Goal: Task Accomplishment & Management: Contribute content

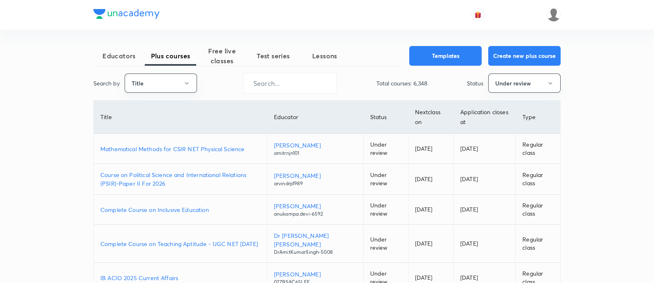
click at [167, 90] on button "Title" at bounding box center [161, 83] width 72 height 19
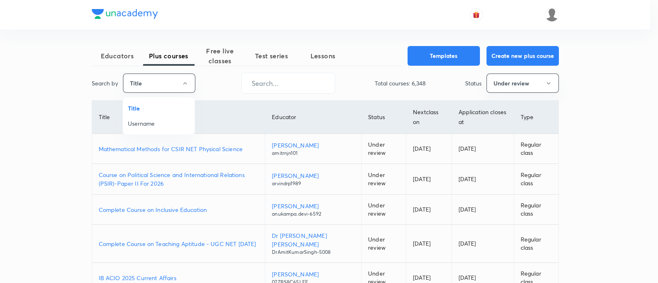
drag, startPoint x: 159, startPoint y: 110, endPoint x: 163, endPoint y: 121, distance: 11.3
click at [162, 118] on ul "Title Username" at bounding box center [159, 116] width 72 height 37
click at [163, 121] on span "Username" at bounding box center [159, 123] width 62 height 9
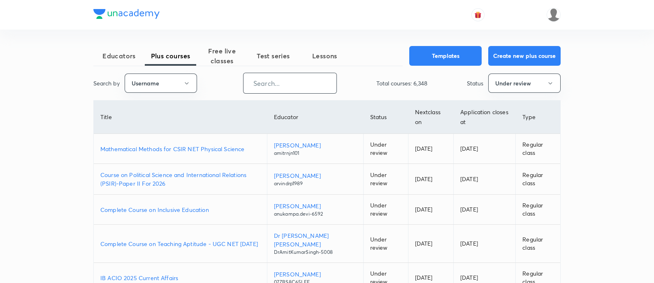
click at [241, 87] on div "Search by Username ​ Total courses: 6,348 Status Under review" at bounding box center [326, 83] width 467 height 21
drag, startPoint x: 265, startPoint y: 80, endPoint x: 297, endPoint y: 88, distance: 32.6
click at [266, 80] on input "text" at bounding box center [290, 83] width 93 height 21
paste input "unacademy-user-G708E8X5N26S"
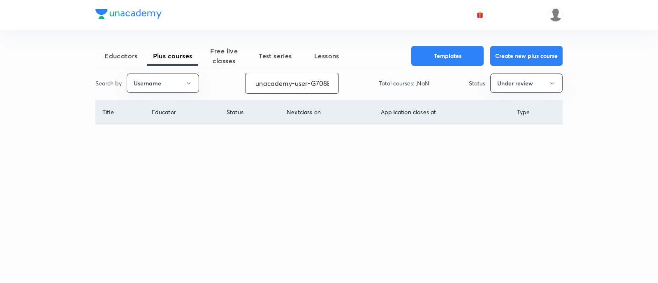
click at [535, 95] on div "Educators Plus courses Free live classes Test series Lessons Templates Create n…" at bounding box center [328, 100] width 467 height 109
click at [531, 84] on button "Under review" at bounding box center [526, 83] width 72 height 19
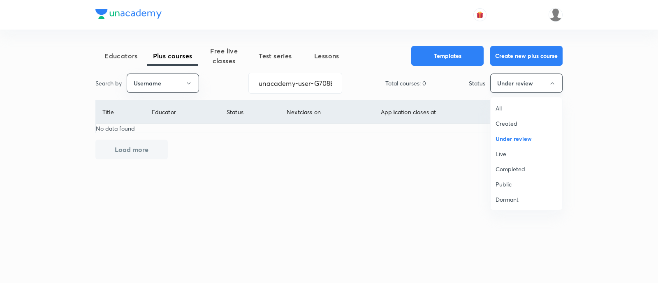
click at [512, 103] on li "All" at bounding box center [527, 108] width 72 height 15
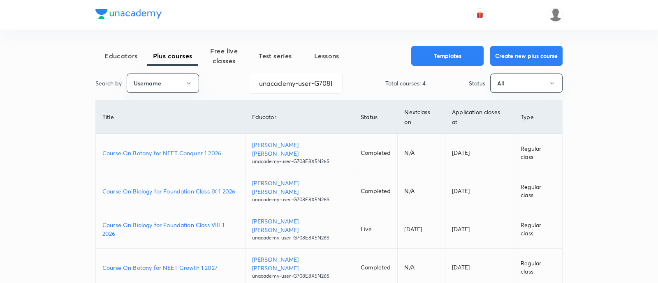
click at [225, 149] on p "Course On Botany for NEET Conquer 1 2026" at bounding box center [170, 153] width 136 height 9
click at [217, 264] on p "Course On Botany for NEET Growth 1 2027" at bounding box center [170, 268] width 136 height 9
click at [245, 211] on td "Course On Biology for Foundation Class VIII 1 2026" at bounding box center [170, 230] width 149 height 38
click at [239, 221] on p "Course On Biology for Foundation Class VIII 1 2026" at bounding box center [170, 229] width 136 height 17
click at [239, 187] on p "Course On Biology for Foundation Class IX 1 2026" at bounding box center [170, 191] width 136 height 9
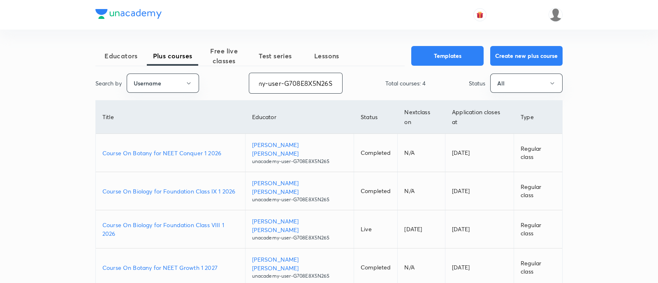
drag, startPoint x: 256, startPoint y: 83, endPoint x: 390, endPoint y: 110, distance: 137.2
click at [390, 110] on div "Educators Plus courses Free live classes Test series Lessons Templates Create n…" at bounding box center [328, 180] width 467 height 268
paste input "VT4FV5F0NUH5"
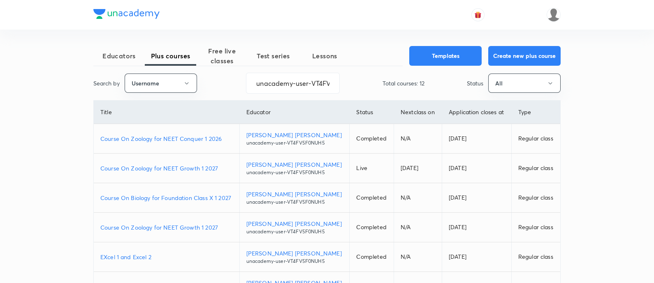
click at [226, 137] on p "Course On Zoology for NEET Conquer 1 2026" at bounding box center [166, 139] width 132 height 9
drag, startPoint x: 253, startPoint y: 86, endPoint x: 402, endPoint y: 88, distance: 148.9
click at [402, 88] on div "Search by Username unacademy-user-VT4FV5F0NUH5 ​ Total courses: 12 Status All" at bounding box center [326, 83] width 467 height 21
paste input "ashutoshsharmasagar-3732"
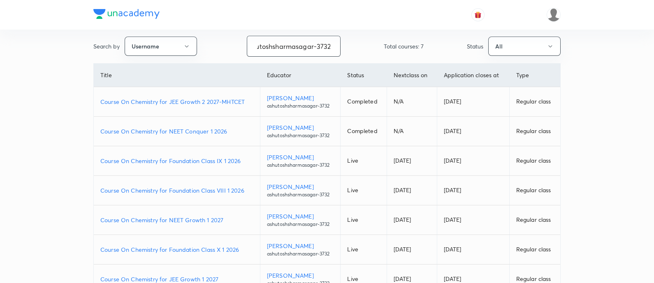
scroll to position [51, 0]
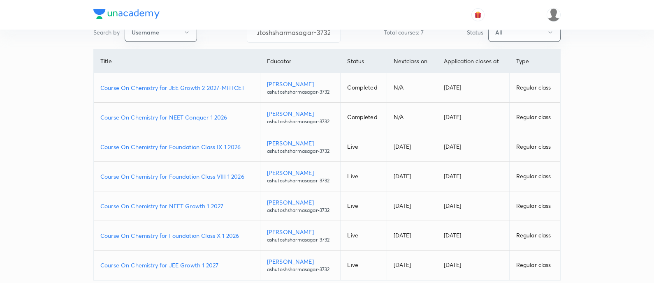
click at [232, 200] on td "Course On Chemistry for NEET Growth 1 2027" at bounding box center [177, 207] width 166 height 30
click at [232, 204] on p "Course On Chemistry for NEET Growth 1 2027" at bounding box center [176, 206] width 153 height 9
click at [224, 265] on p "Course On Chemistry for JEE Growth 1 2027" at bounding box center [176, 265] width 153 height 9
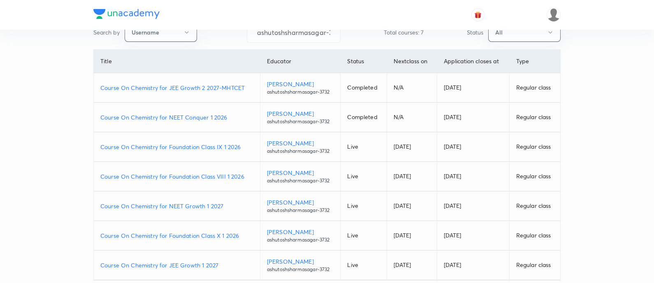
click at [244, 146] on p "Course On Chemistry for Foundation Class IX 1 2026" at bounding box center [176, 147] width 153 height 9
click at [243, 235] on p "Course On Chemistry for Foundation Class X 1 2026" at bounding box center [176, 236] width 153 height 9
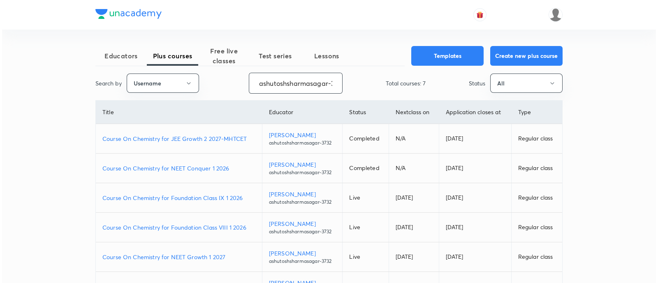
scroll to position [0, 12]
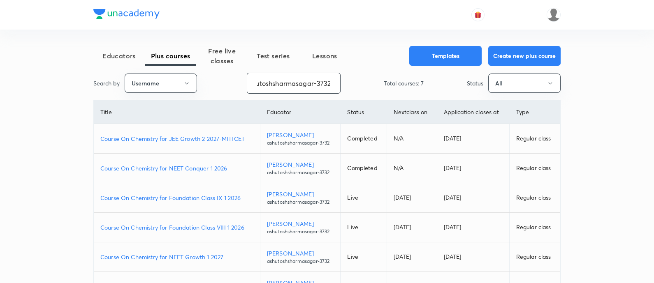
drag, startPoint x: 258, startPoint y: 83, endPoint x: 365, endPoint y: 89, distance: 106.8
click at [365, 89] on div "Search by Username ashutoshsharmasagar-3732 ​ Total courses: 7 Status All" at bounding box center [326, 83] width 467 height 21
paste input "nehaprk28"
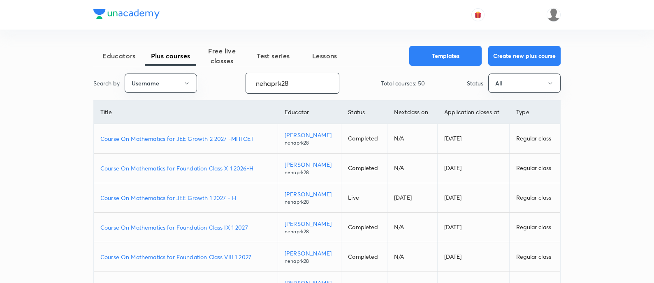
type input "nehaprk28"
click at [244, 202] on p "Course On Mathematics for JEE Growth 1 2027 - H" at bounding box center [185, 198] width 171 height 9
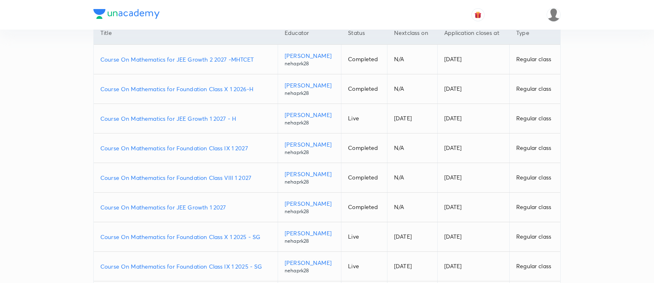
scroll to position [102, 0]
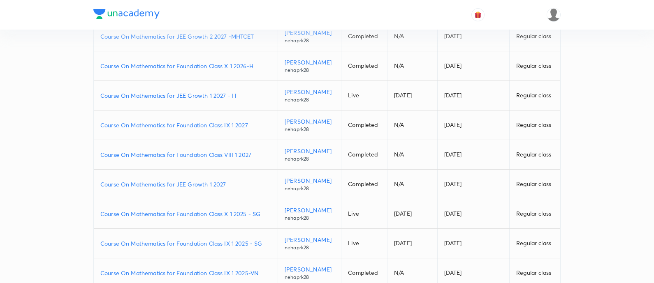
click at [257, 159] on p "Course On Mathematics for Foundation Class VIII 1 2027" at bounding box center [185, 155] width 171 height 9
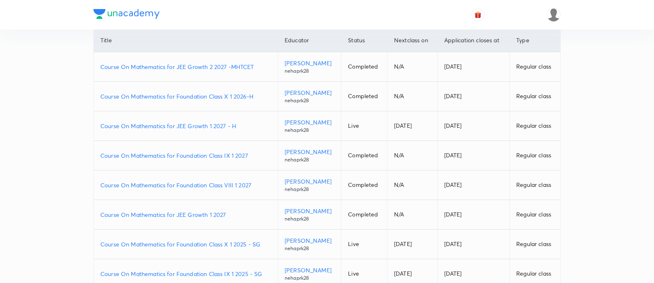
scroll to position [51, 0]
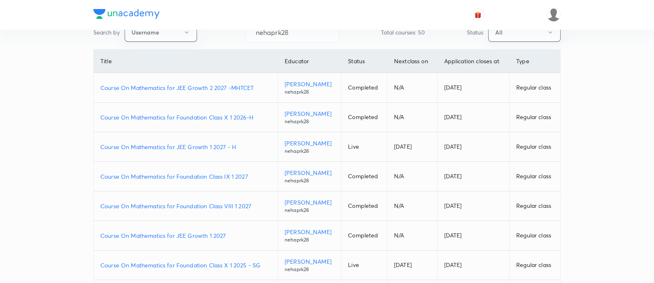
click at [257, 122] on p "Course On Mathematics for Foundation Class X 1 2026-H" at bounding box center [185, 117] width 171 height 9
click at [613, 146] on div "Educators Plus courses Free live classes Test series Lessons Templates Create n…" at bounding box center [327, 180] width 654 height 462
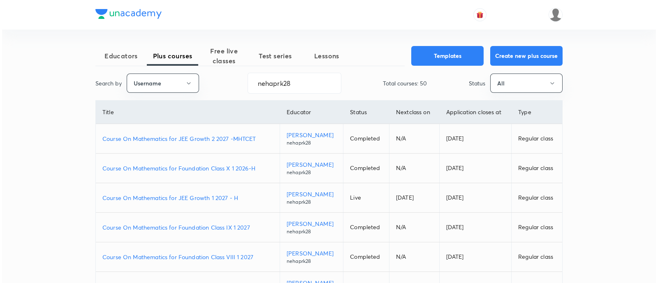
scroll to position [0, 0]
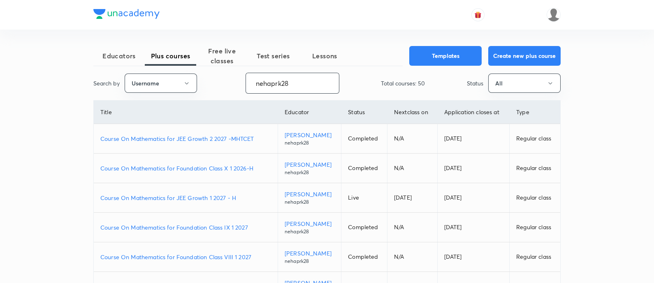
drag, startPoint x: 308, startPoint y: 87, endPoint x: 169, endPoint y: 71, distance: 140.0
click at [169, 71] on div "Educators Plus courses Free live classes Test series Lessons Templates Create n…" at bounding box center [326, 246] width 467 height 401
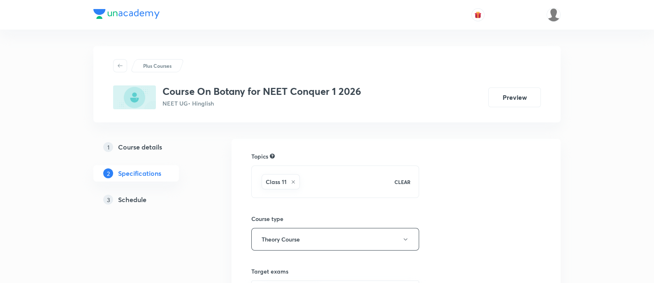
click at [127, 199] on h5 "Schedule" at bounding box center [132, 200] width 28 height 10
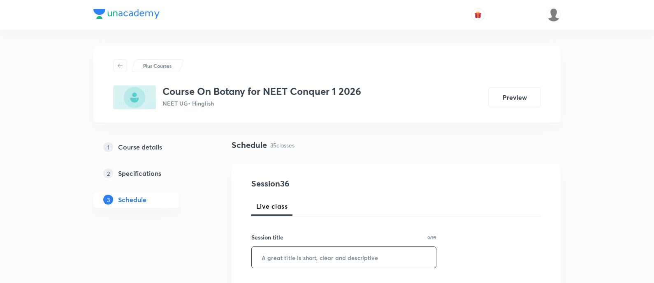
click at [352, 262] on input "text" at bounding box center [344, 257] width 184 height 21
paste input "Morphology of Flowering plants"
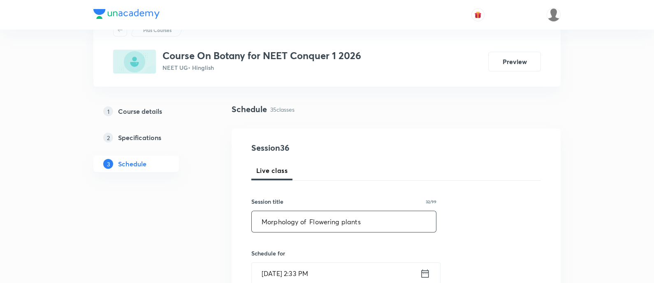
scroll to position [51, 0]
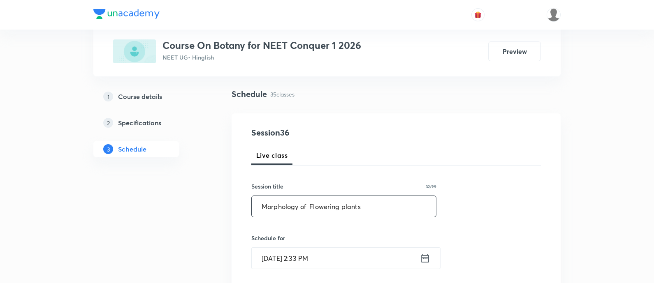
type input "Morphology of Flowering plants"
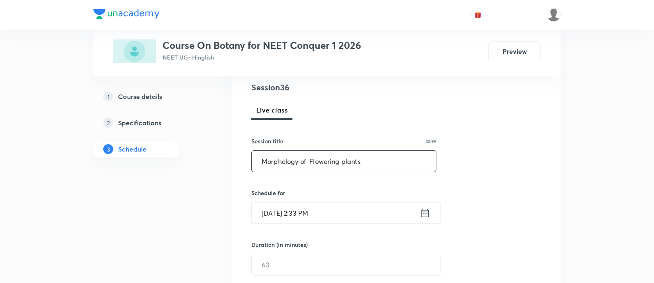
scroll to position [154, 0]
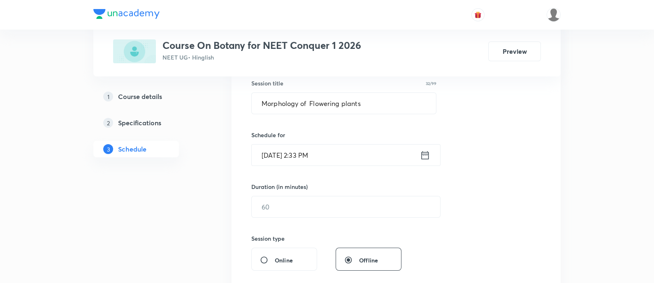
click at [427, 153] on icon at bounding box center [425, 156] width 10 height 12
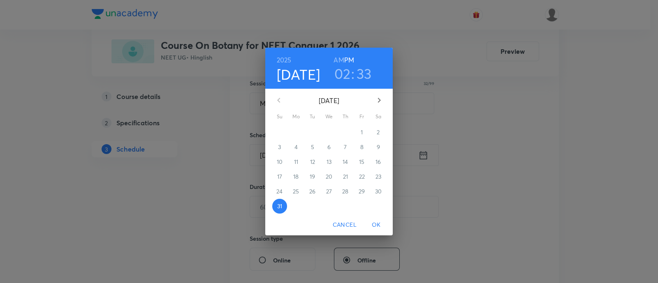
click at [381, 102] on icon "button" at bounding box center [379, 100] width 10 height 10
click at [312, 136] on p "2" at bounding box center [312, 132] width 3 height 8
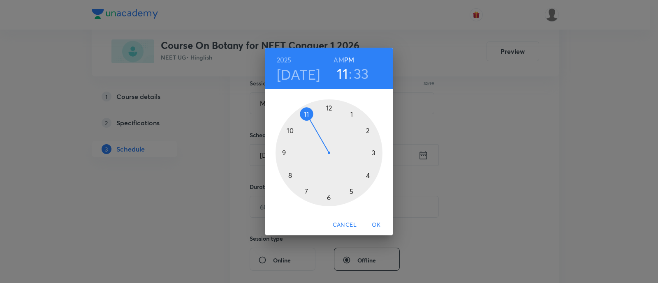
drag, startPoint x: 365, startPoint y: 129, endPoint x: 309, endPoint y: 123, distance: 56.3
click at [309, 123] on div at bounding box center [329, 153] width 107 height 107
drag, startPoint x: 313, startPoint y: 191, endPoint x: 327, endPoint y: 105, distance: 87.1
click at [327, 105] on div at bounding box center [329, 153] width 107 height 107
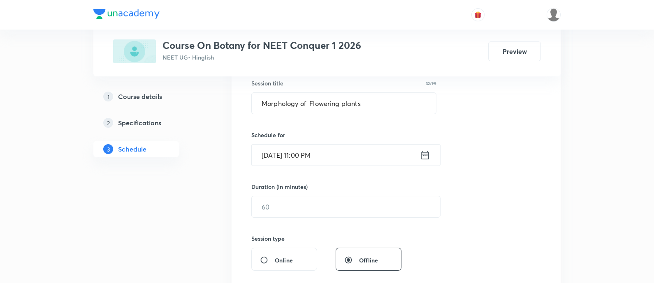
click at [423, 153] on icon at bounding box center [425, 156] width 10 height 12
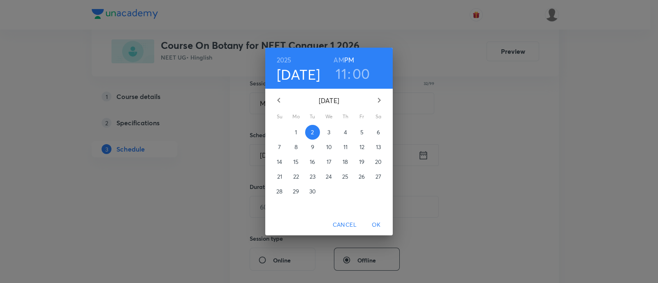
click at [339, 55] on h6 "AM" at bounding box center [339, 60] width 10 height 12
click at [378, 225] on span "OK" at bounding box center [377, 225] width 20 height 10
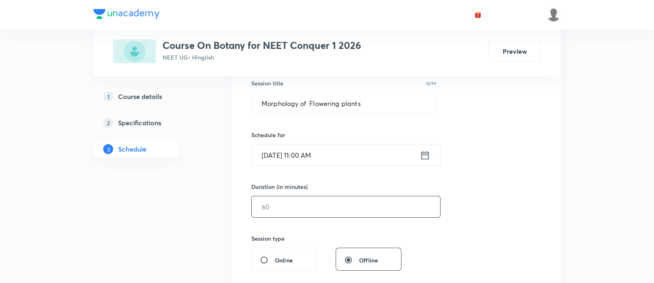
click at [353, 206] on input "text" at bounding box center [346, 207] width 188 height 21
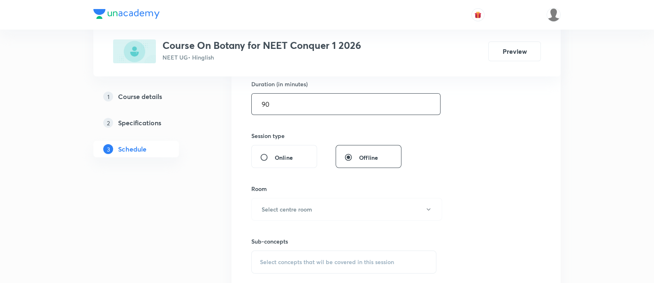
scroll to position [360, 0]
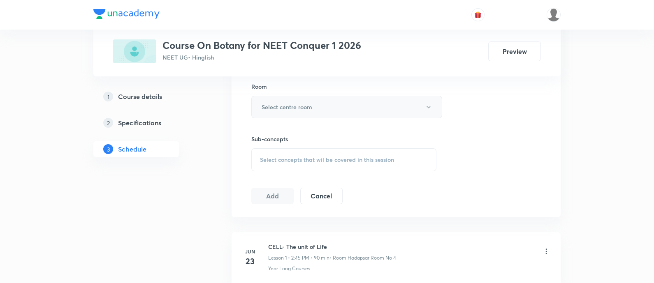
type input "90"
click at [346, 103] on button "Select centre room" at bounding box center [346, 107] width 191 height 23
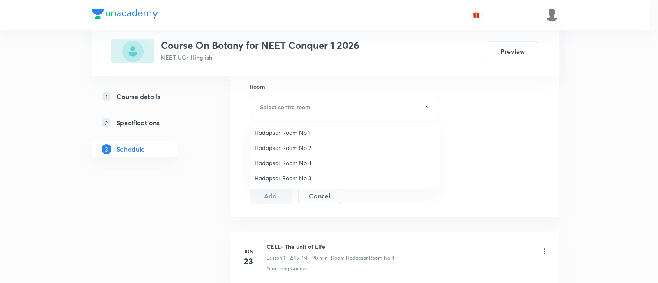
click at [295, 132] on span "Hadapsar Room No 1" at bounding box center [345, 132] width 180 height 9
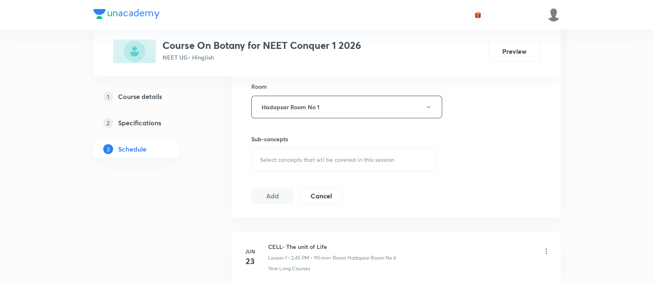
click at [307, 153] on div "Select concepts that wil be covered in this session" at bounding box center [343, 160] width 185 height 23
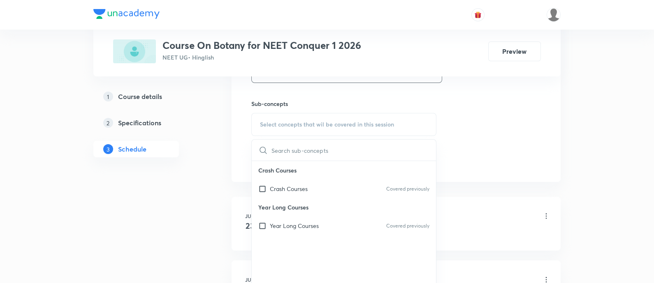
scroll to position [411, 0]
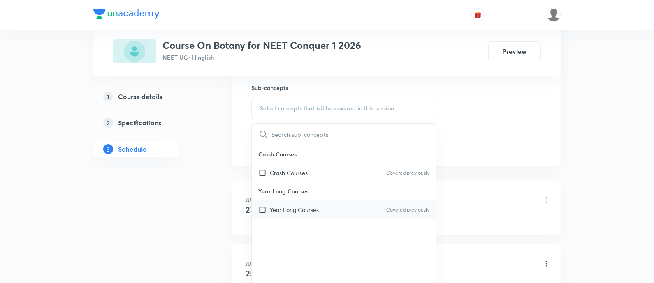
click at [325, 204] on div "Year Long Courses Covered previously" at bounding box center [344, 210] width 184 height 19
checkbox input "true"
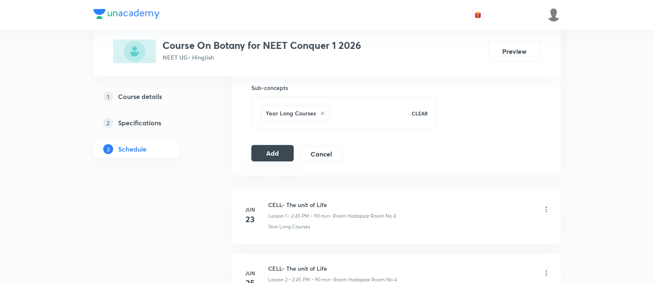
click at [273, 147] on button "Add" at bounding box center [272, 153] width 42 height 16
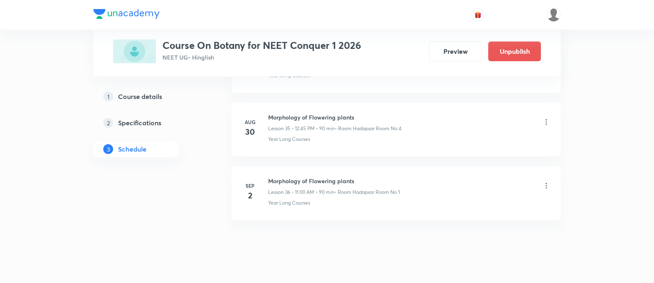
scroll to position [2288, 0]
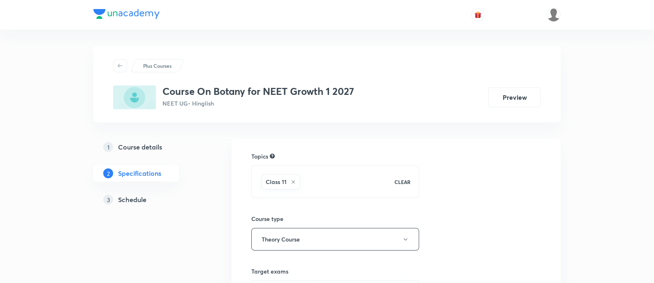
click at [137, 198] on h5 "Schedule" at bounding box center [132, 200] width 28 height 10
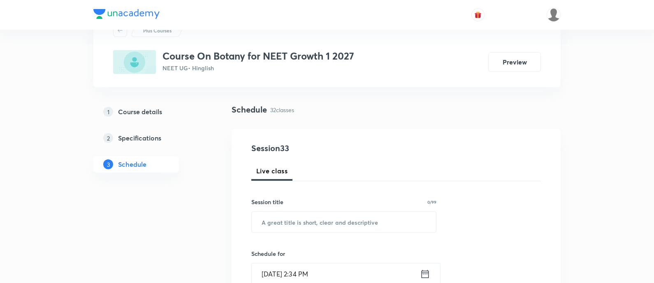
scroll to position [51, 0]
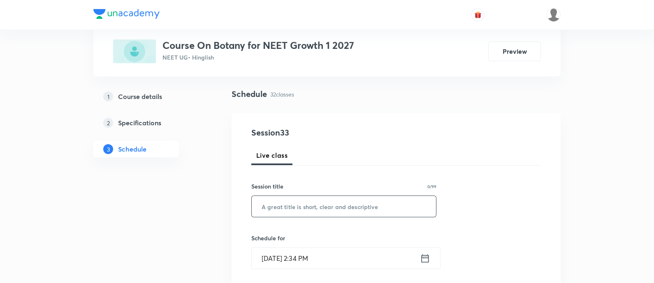
click at [373, 204] on input "text" at bounding box center [344, 206] width 184 height 21
paste input "Biological classification"
type input "Biological classification"
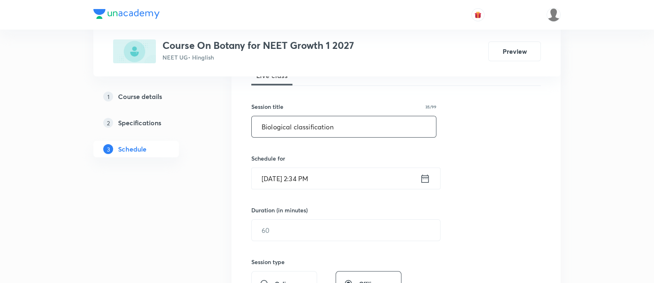
scroll to position [154, 0]
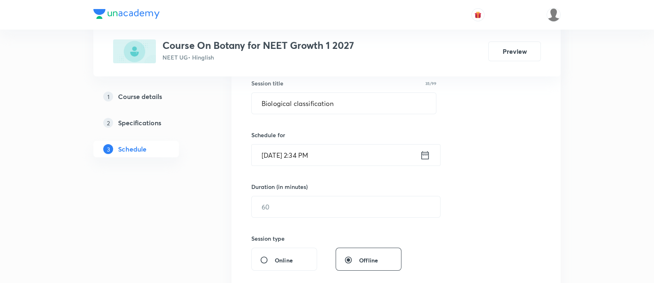
click at [423, 156] on icon at bounding box center [425, 156] width 10 height 12
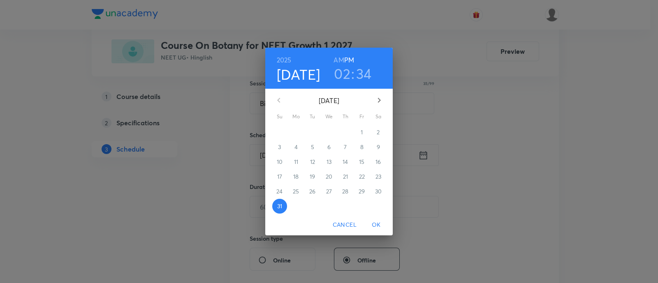
click at [377, 106] on button "button" at bounding box center [379, 101] width 20 height 20
click at [295, 135] on p "1" at bounding box center [296, 132] width 2 height 8
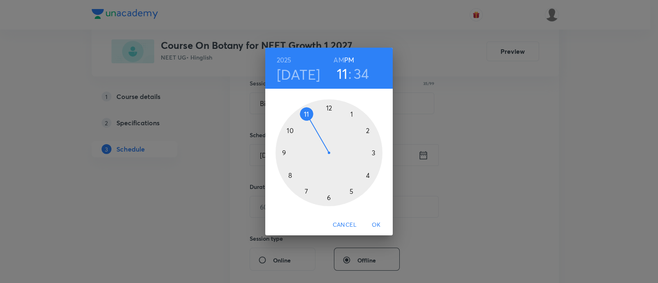
drag, startPoint x: 364, startPoint y: 131, endPoint x: 311, endPoint y: 123, distance: 53.8
click at [311, 123] on div at bounding box center [329, 153] width 107 height 107
drag, startPoint x: 311, startPoint y: 195, endPoint x: 330, endPoint y: 121, distance: 76.4
click at [330, 121] on div at bounding box center [329, 153] width 107 height 107
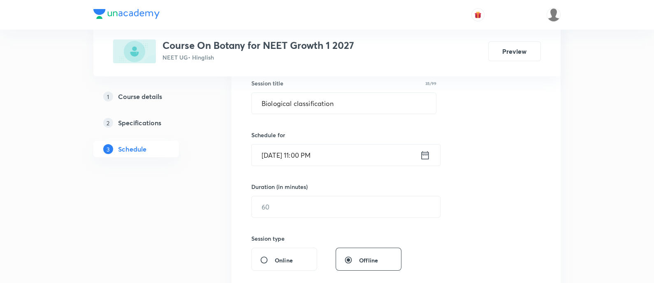
click at [424, 152] on icon at bounding box center [425, 155] width 7 height 8
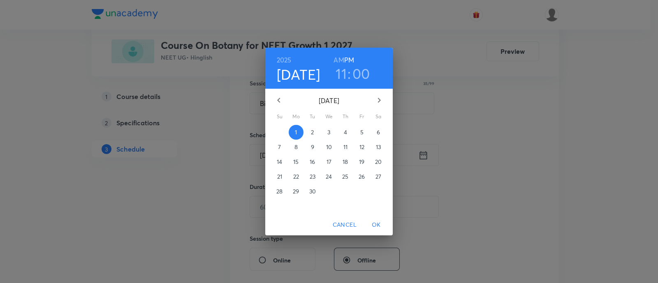
click at [337, 59] on h6 "AM" at bounding box center [339, 60] width 10 height 12
click at [376, 224] on span "OK" at bounding box center [377, 225] width 20 height 10
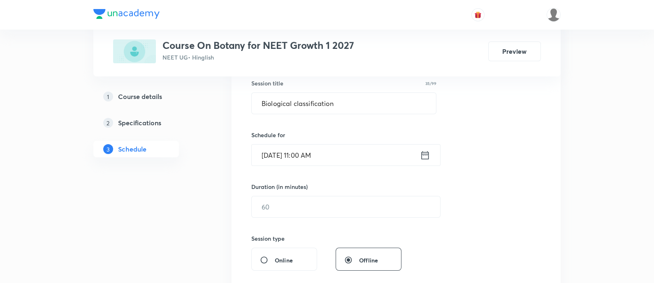
click at [349, 188] on div "Duration (in minutes)" at bounding box center [326, 187] width 150 height 9
click at [353, 199] on input "text" at bounding box center [346, 207] width 188 height 21
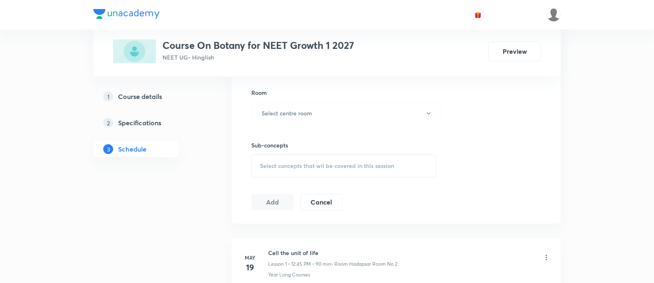
scroll to position [360, 0]
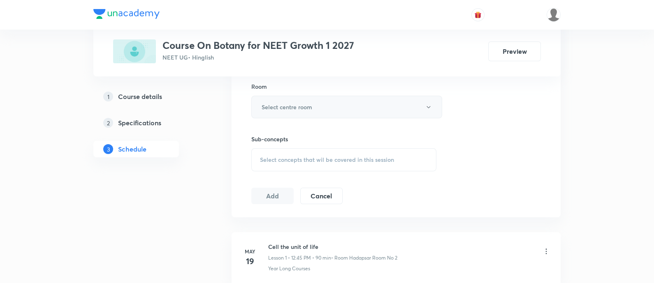
type input "90"
click at [288, 112] on button "Select centre room" at bounding box center [346, 107] width 191 height 23
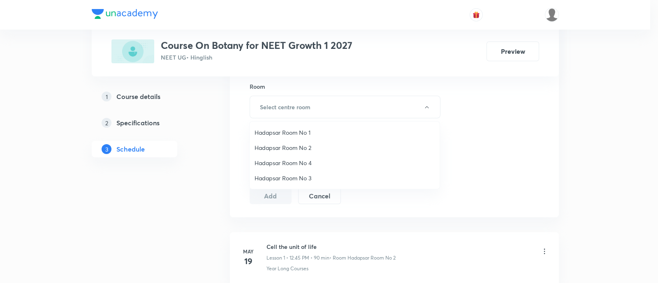
click at [299, 146] on span "Hadapsar Room No 2" at bounding box center [345, 148] width 180 height 9
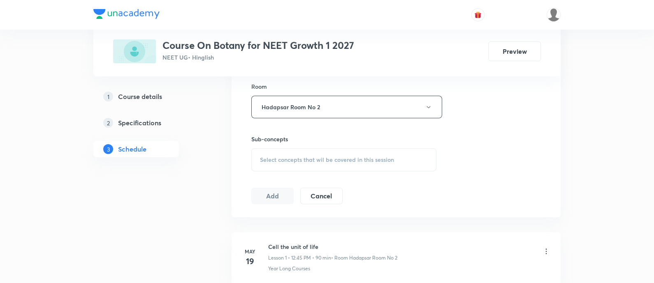
click at [317, 157] on span "Select concepts that wil be covered in this session" at bounding box center [327, 160] width 134 height 7
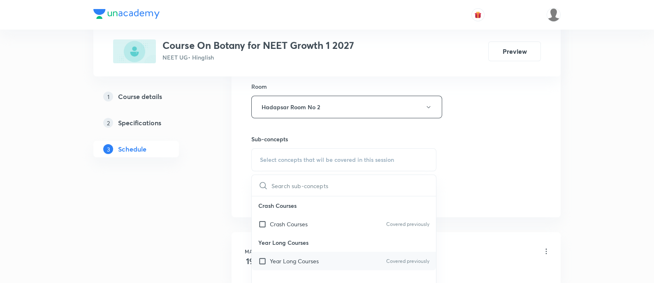
click at [322, 260] on div "Year Long Courses Covered previously" at bounding box center [344, 261] width 184 height 19
checkbox input "true"
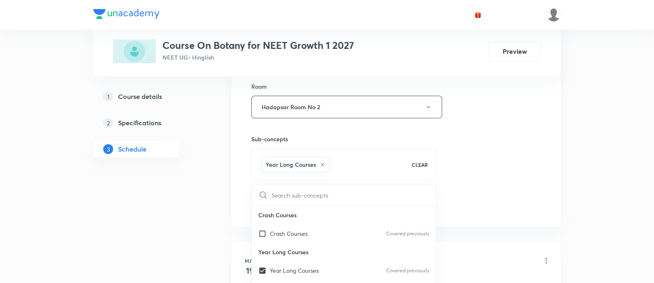
click at [516, 162] on div "Session 33 Live class Session title 35/99 Biological classification ​ Schedule …" at bounding box center [396, 16] width 290 height 396
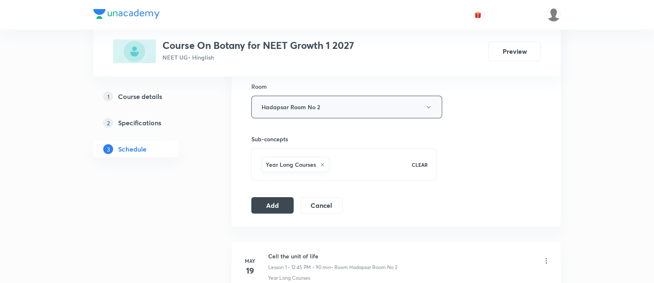
click at [353, 115] on button "Hadapsar Room No 2" at bounding box center [346, 107] width 191 height 23
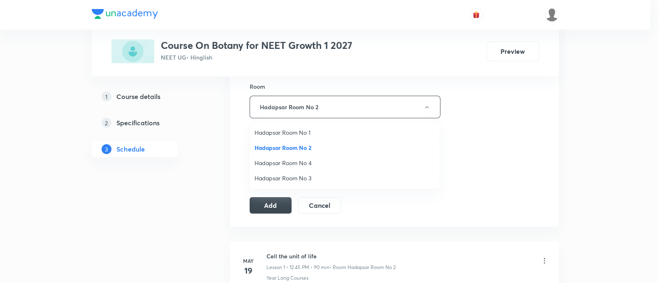
click at [306, 178] on span "Hadapsar Room No 3" at bounding box center [345, 178] width 180 height 9
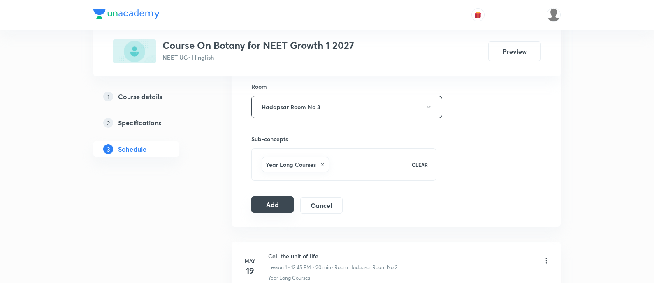
click at [269, 198] on button "Add" at bounding box center [272, 205] width 42 height 16
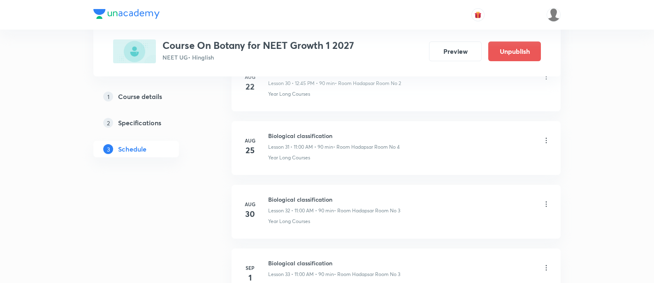
scroll to position [2097, 0]
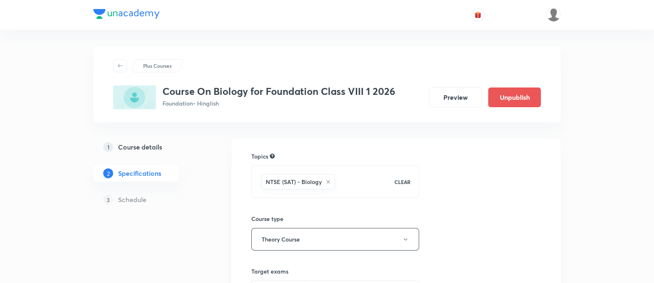
click at [136, 144] on h5 "Course details" at bounding box center [140, 147] width 44 height 10
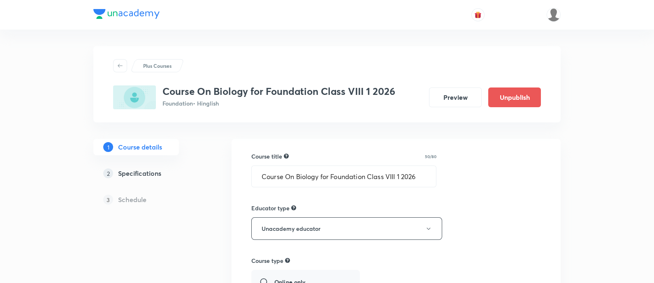
click at [151, 174] on h5 "Specifications" at bounding box center [139, 174] width 43 height 10
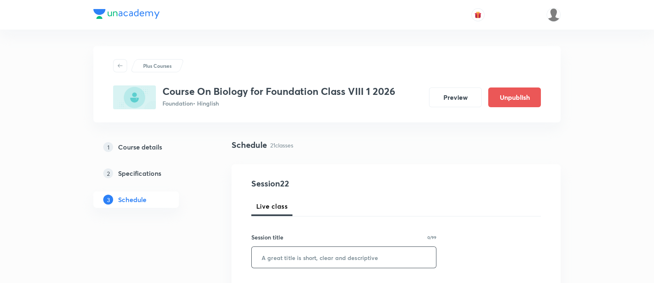
click at [372, 262] on input "text" at bounding box center [344, 257] width 184 height 21
paste input "The Circulatory System"
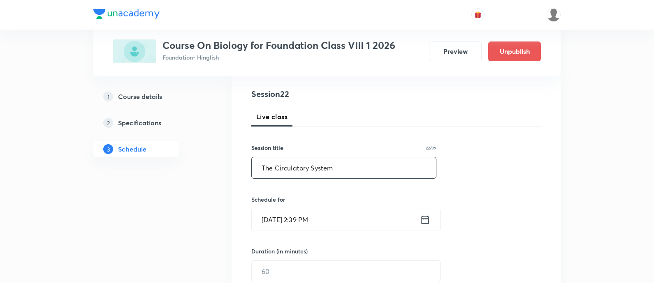
scroll to position [102, 0]
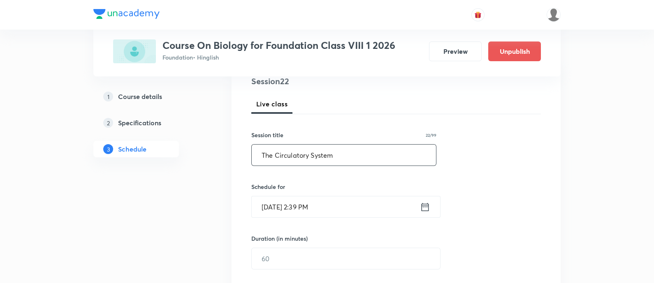
type input "The Circulatory System"
click at [424, 202] on icon at bounding box center [425, 208] width 10 height 12
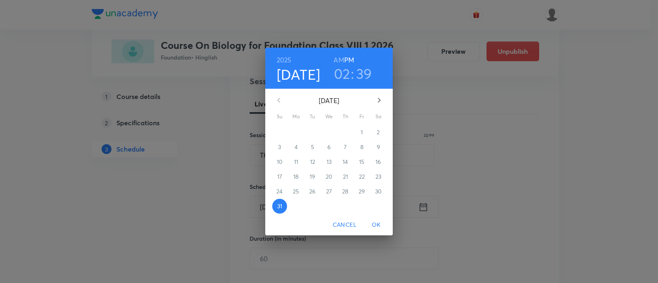
click at [384, 95] on button "button" at bounding box center [379, 101] width 20 height 20
click at [299, 135] on span "1" at bounding box center [296, 132] width 15 height 8
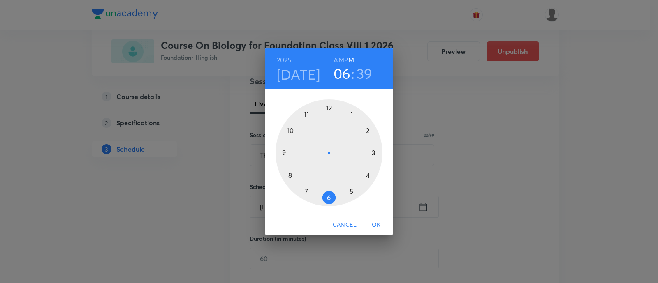
drag, startPoint x: 370, startPoint y: 130, endPoint x: 322, endPoint y: 193, distance: 79.2
click at [322, 193] on div at bounding box center [329, 153] width 107 height 107
drag, startPoint x: 296, startPoint y: 173, endPoint x: 330, endPoint y: 124, distance: 59.2
click at [330, 124] on div at bounding box center [329, 153] width 107 height 107
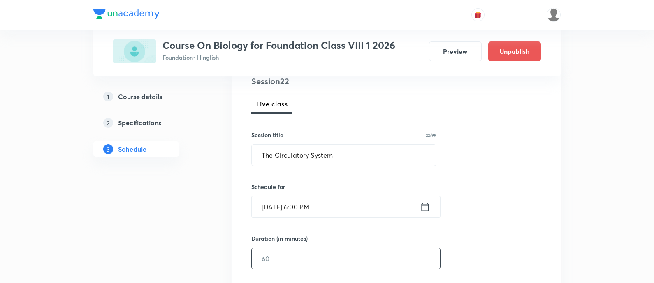
click at [344, 249] on input "text" at bounding box center [346, 258] width 188 height 21
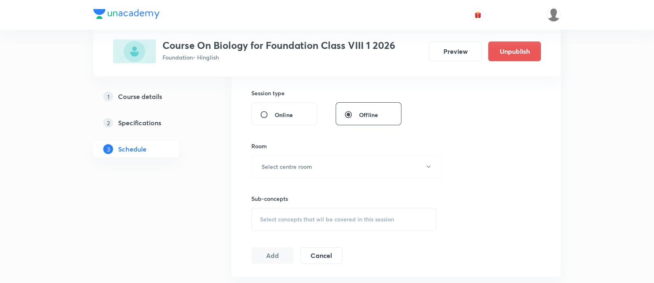
scroll to position [309, 0]
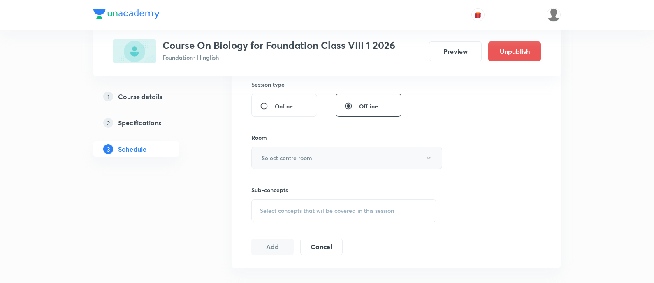
type input "90"
click at [346, 153] on button "Select centre room" at bounding box center [346, 158] width 191 height 23
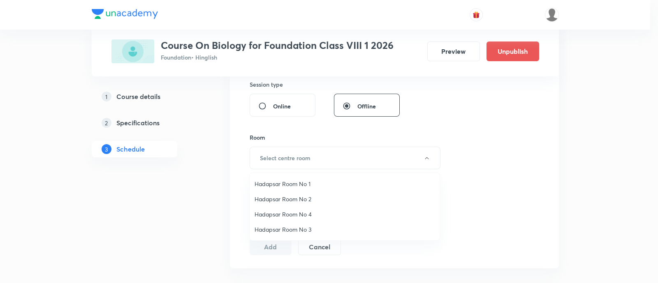
click at [285, 182] on span "Hadapsar Room No 1" at bounding box center [345, 184] width 180 height 9
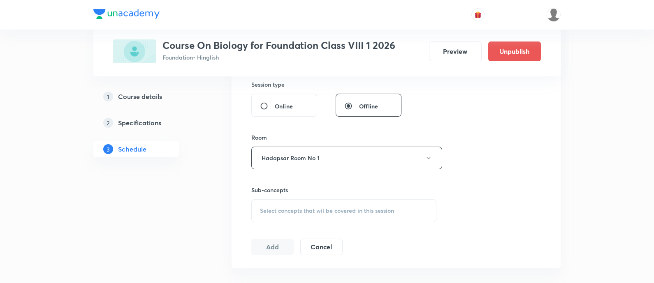
click at [324, 195] on div "Sub-concepts Select concepts that wil be covered in this session" at bounding box center [343, 204] width 185 height 37
click at [347, 212] on span "Select concepts that wil be covered in this session" at bounding box center [327, 211] width 134 height 7
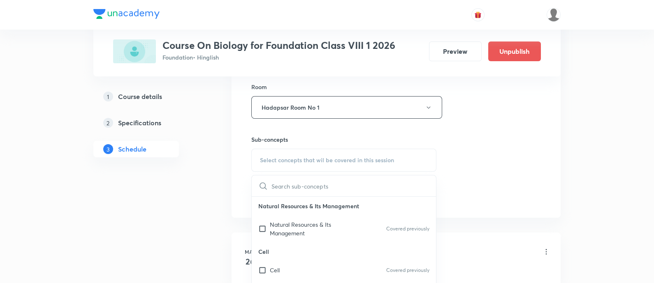
scroll to position [360, 0]
click at [350, 267] on div "Cell Covered previously" at bounding box center [344, 270] width 184 height 19
checkbox input "true"
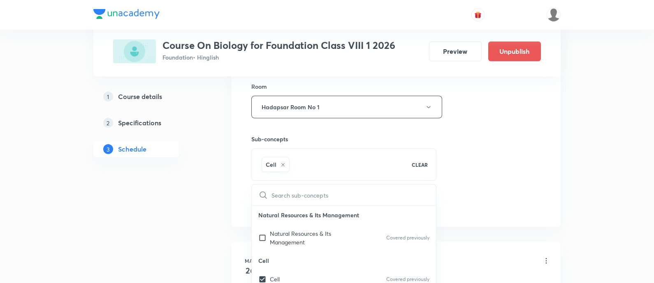
click at [496, 188] on div "Session 22 Live class Session title 22/99 The Circulatory System ​ Schedule for…" at bounding box center [396, 16] width 290 height 396
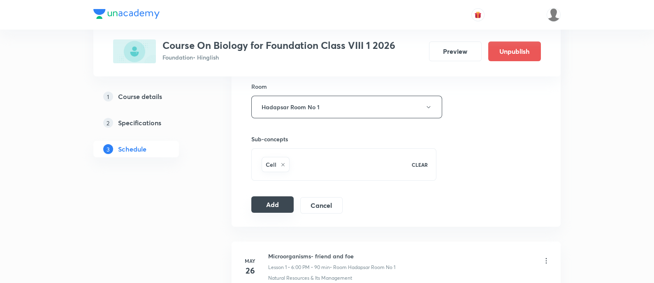
click at [286, 203] on button "Add" at bounding box center [272, 205] width 42 height 16
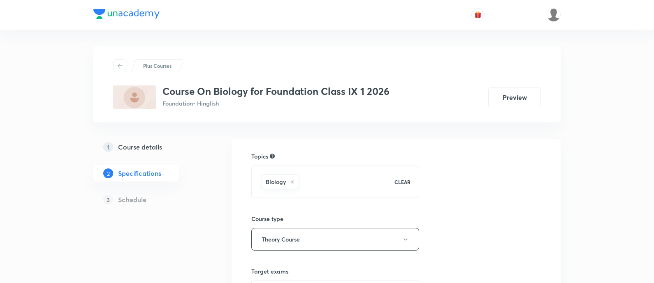
click at [152, 143] on h5 "Course details" at bounding box center [140, 147] width 44 height 10
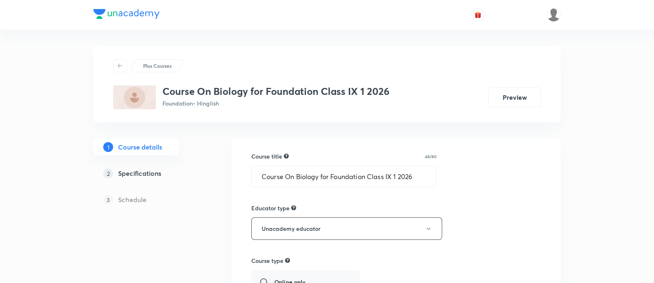
click at [157, 176] on h5 "Specifications" at bounding box center [139, 174] width 43 height 10
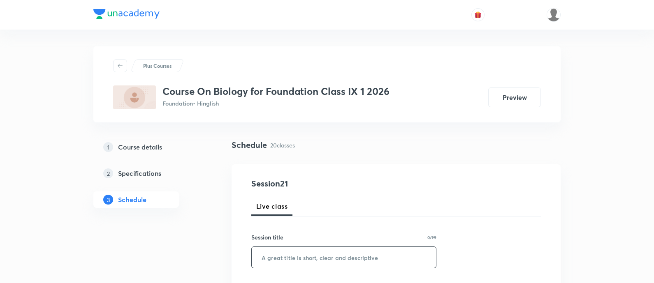
click at [302, 251] on input "text" at bounding box center [344, 257] width 184 height 21
paste input "Five Kingdom Classification"
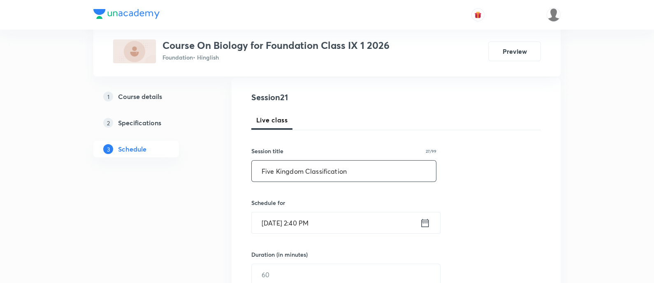
scroll to position [102, 0]
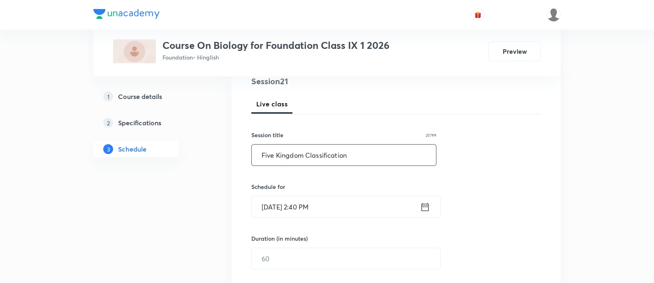
type input "Five Kingdom Classification"
click at [423, 208] on icon at bounding box center [425, 208] width 10 height 12
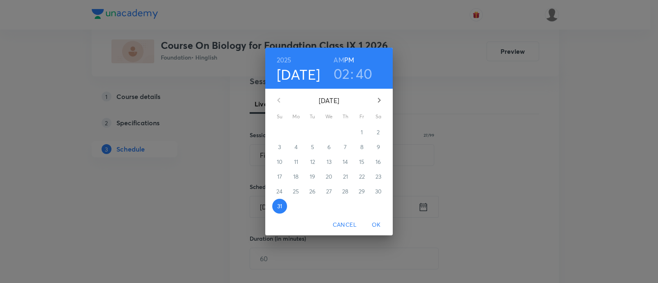
click at [382, 100] on icon "button" at bounding box center [379, 100] width 10 height 10
click at [298, 132] on span "1" at bounding box center [296, 132] width 15 height 8
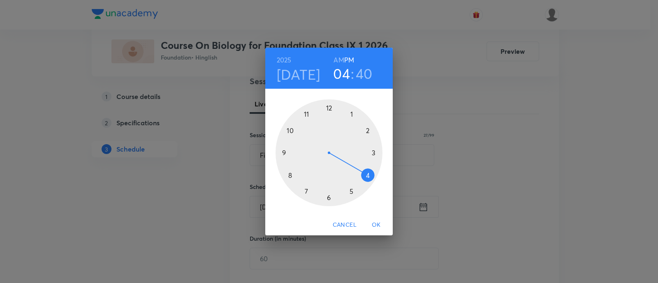
drag, startPoint x: 371, startPoint y: 132, endPoint x: 372, endPoint y: 172, distance: 39.1
click at [372, 172] on div at bounding box center [329, 153] width 107 height 107
drag, startPoint x: 294, startPoint y: 170, endPoint x: 374, endPoint y: 151, distance: 81.9
click at [374, 151] on div at bounding box center [329, 153] width 107 height 107
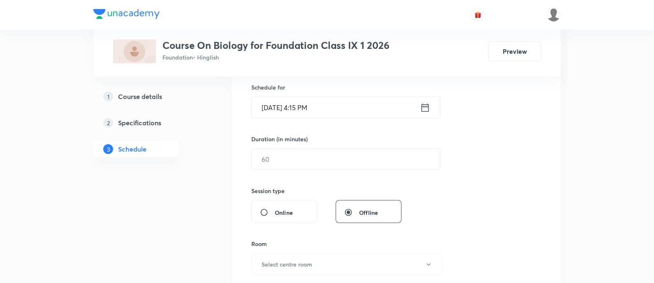
scroll to position [154, 0]
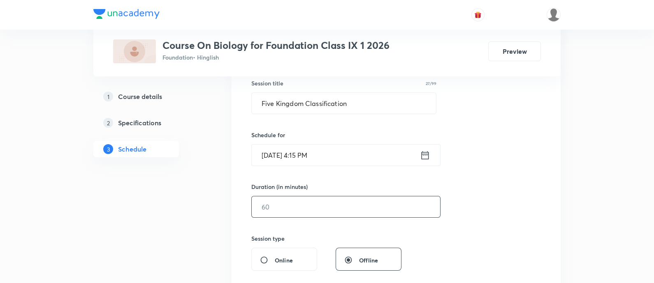
click at [351, 212] on input "text" at bounding box center [346, 207] width 188 height 21
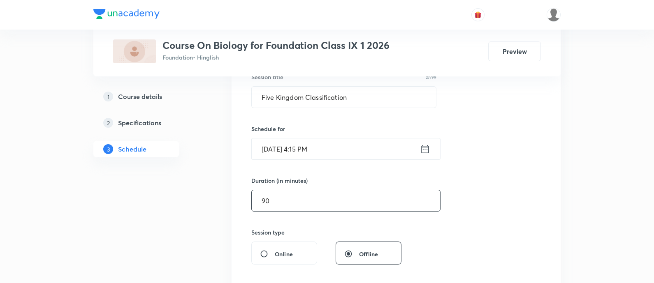
scroll to position [257, 0]
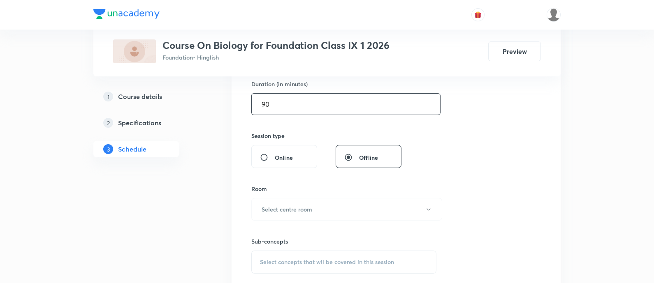
type input "90"
drag, startPoint x: 348, startPoint y: 190, endPoint x: 345, endPoint y: 197, distance: 7.4
click at [345, 197] on div "Room Select centre room" at bounding box center [343, 203] width 185 height 36
click at [340, 215] on button "Select centre room" at bounding box center [346, 209] width 191 height 23
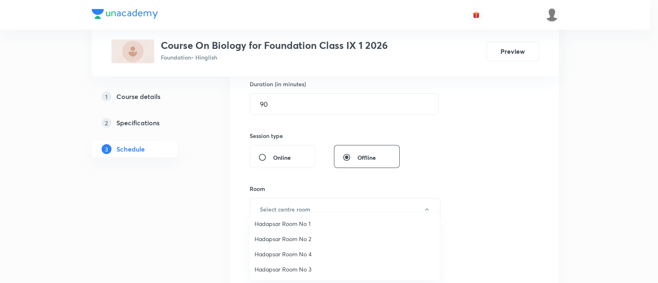
click at [282, 267] on span "Hadapsar Room No 3" at bounding box center [345, 269] width 180 height 9
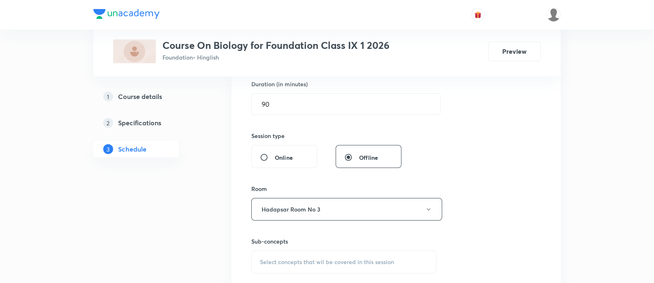
scroll to position [309, 0]
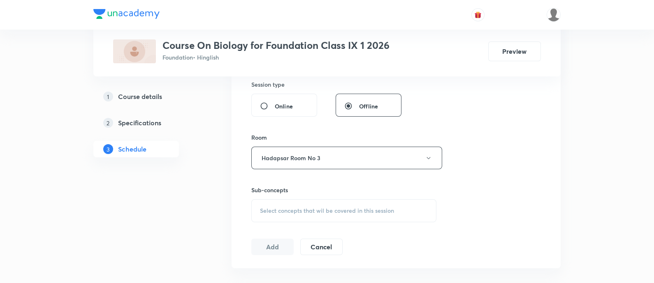
click at [385, 208] on span "Select concepts that wil be covered in this session" at bounding box center [327, 211] width 134 height 7
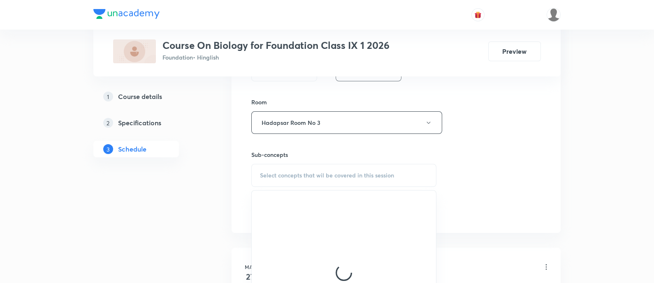
scroll to position [360, 0]
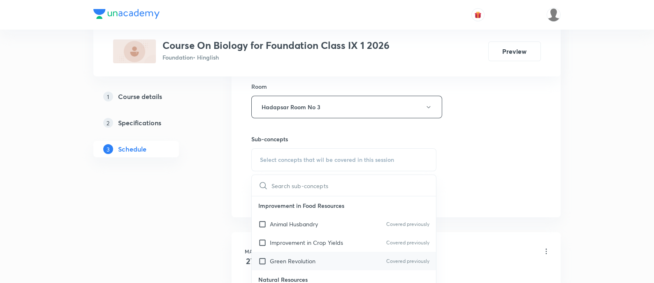
click at [306, 257] on p "Green Revolution" at bounding box center [293, 261] width 46 height 9
checkbox input "true"
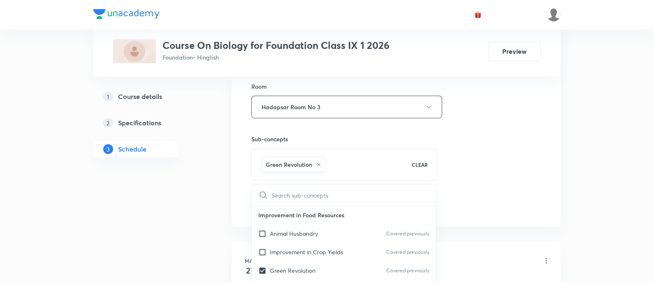
click at [519, 161] on div "Session 21 Live class Session title 27/99 Five Kingdom Classification ​ Schedul…" at bounding box center [396, 16] width 290 height 396
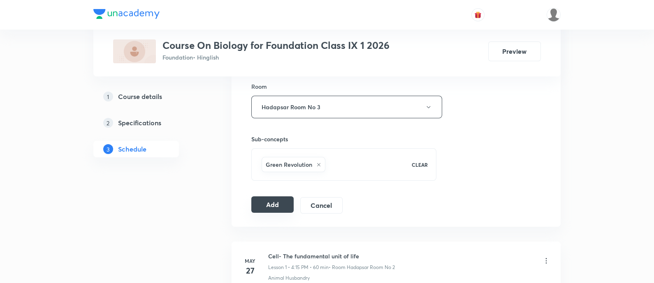
click at [264, 200] on button "Add" at bounding box center [272, 205] width 42 height 16
